Goal: Task Accomplishment & Management: Use online tool/utility

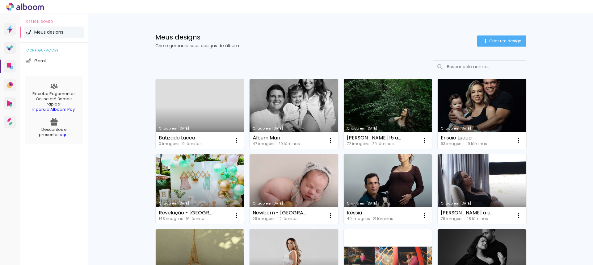
click at [306, 177] on link "Criado em [DATE]" at bounding box center [294, 189] width 89 height 70
